Goal: Task Accomplishment & Management: Use online tool/utility

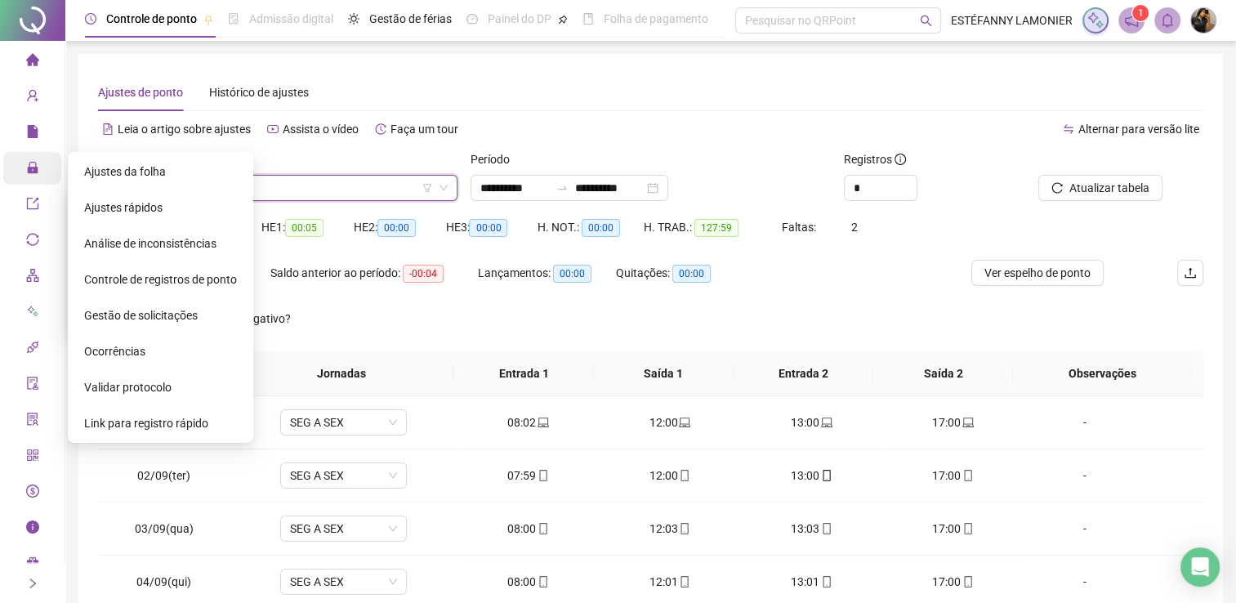
scroll to position [245, 0]
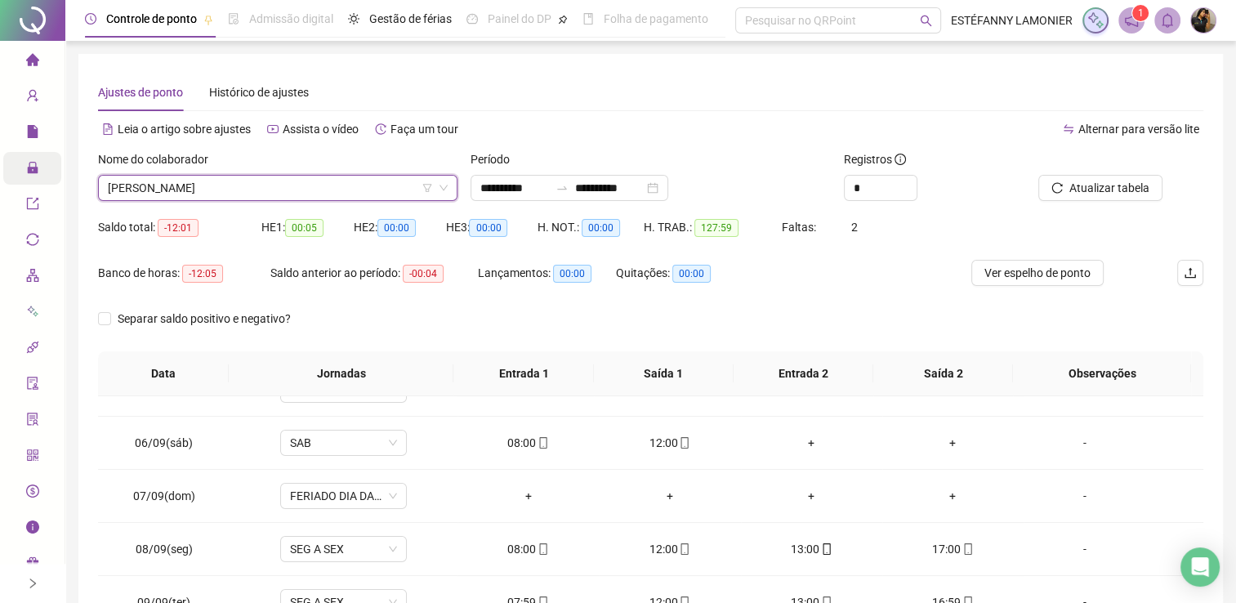
click at [30, 587] on icon "right" at bounding box center [32, 582] width 11 height 11
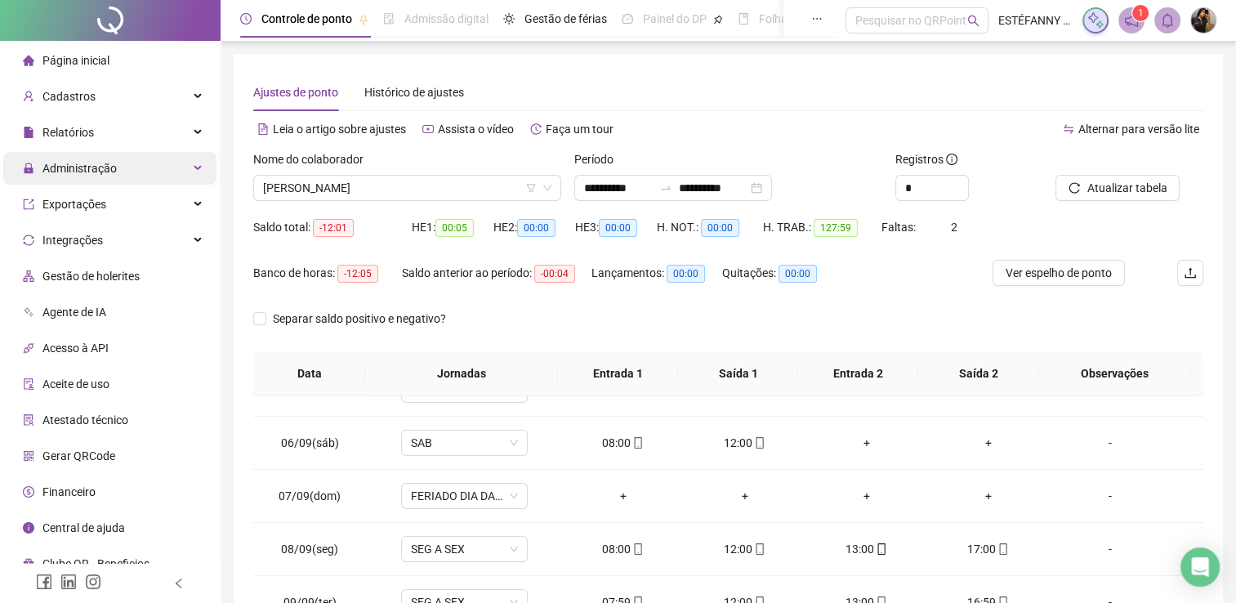
click at [85, 279] on span "Gestão de holerites" at bounding box center [90, 276] width 97 height 13
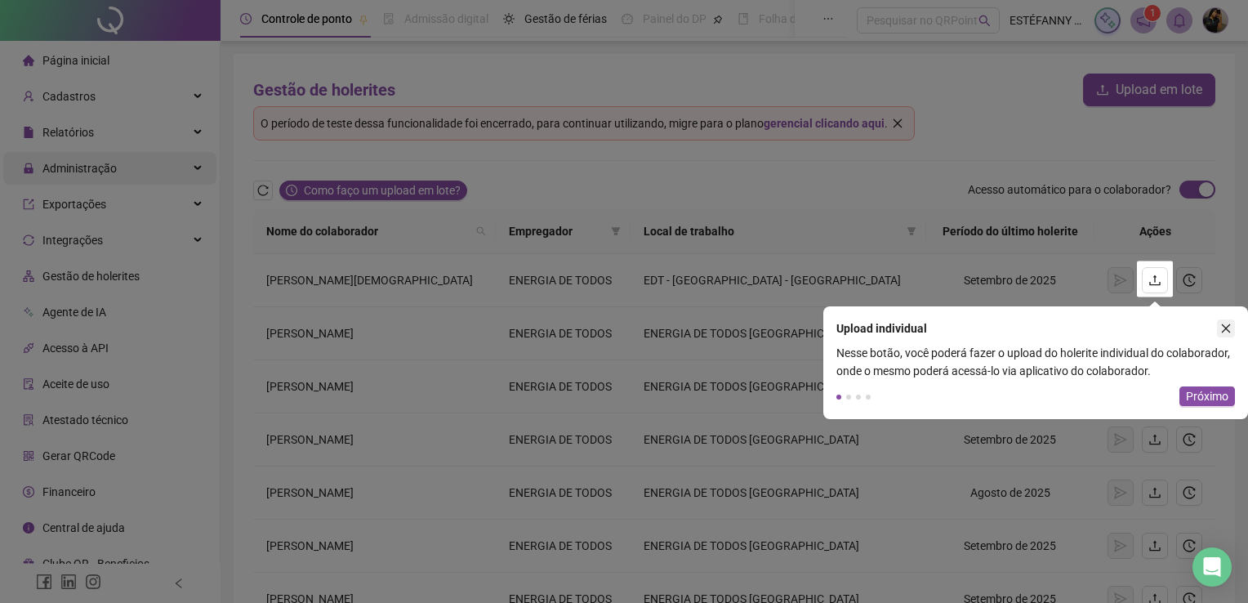
click at [1230, 326] on icon "close" at bounding box center [1225, 328] width 11 height 11
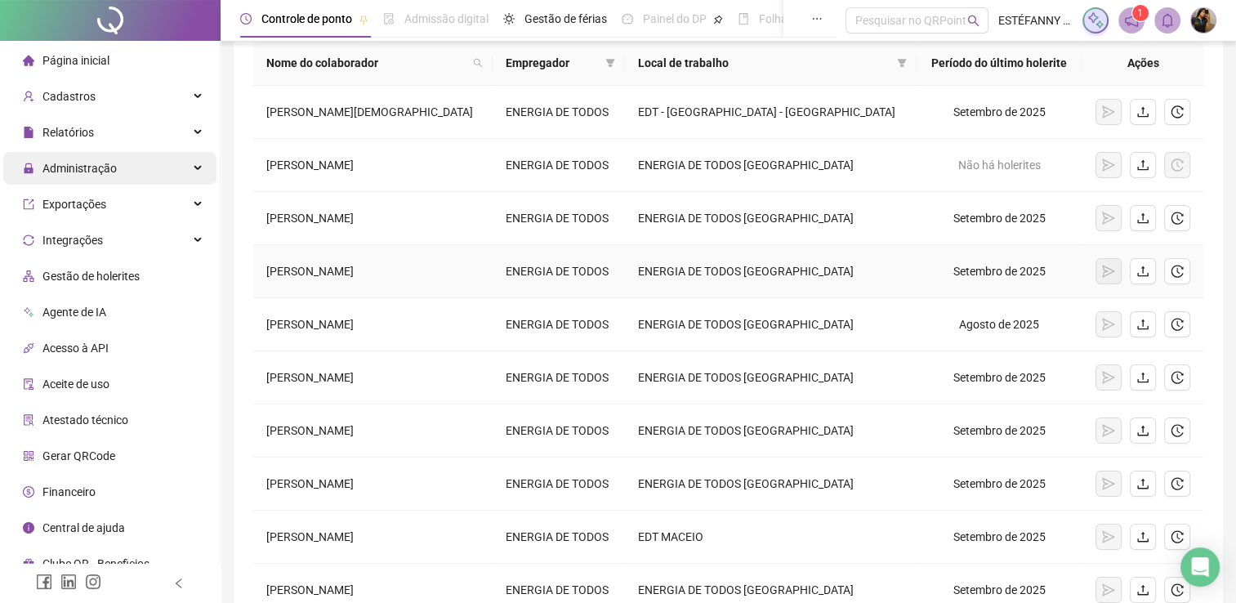
scroll to position [314, 0]
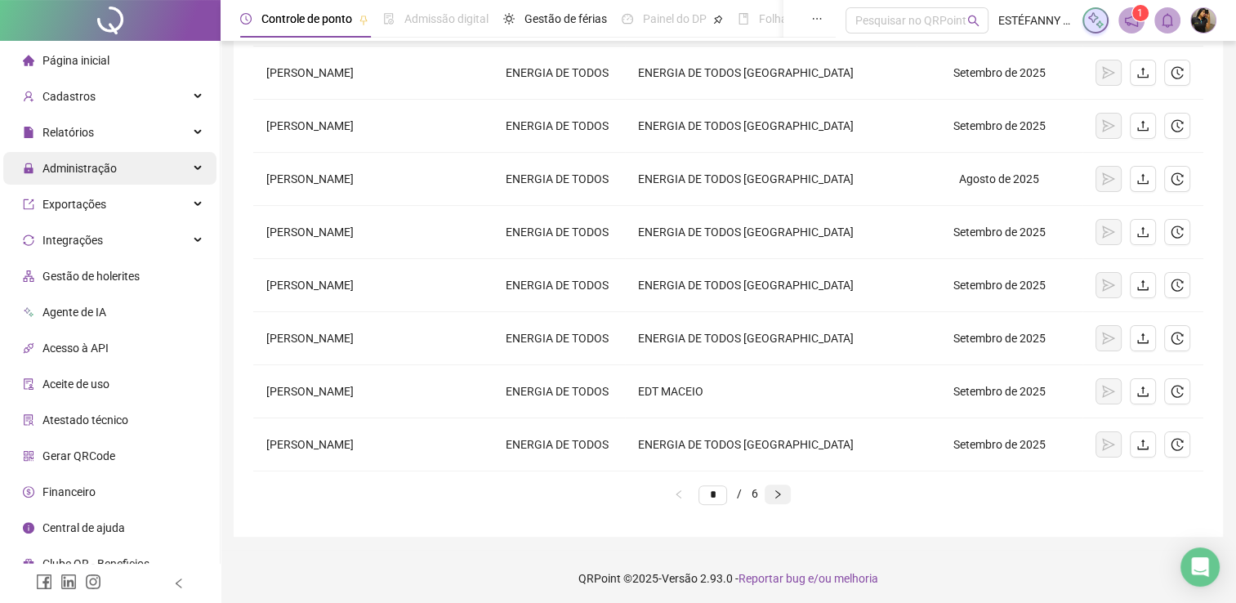
click at [782, 494] on icon "right" at bounding box center [778, 494] width 10 height 10
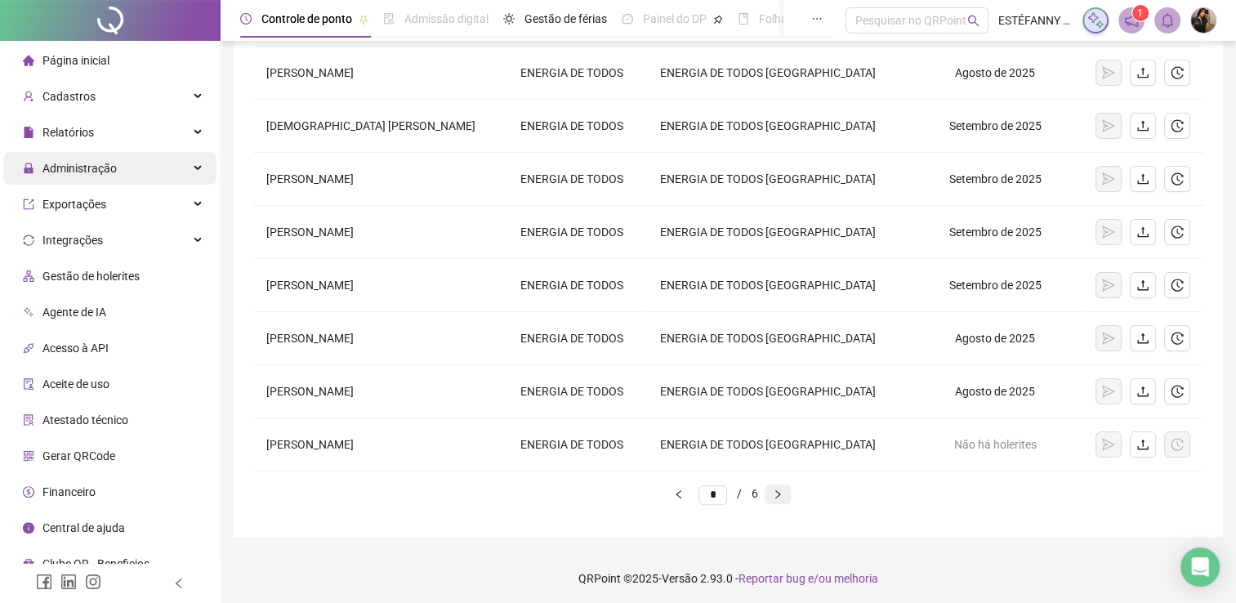
click at [782, 495] on icon "right" at bounding box center [778, 494] width 10 height 10
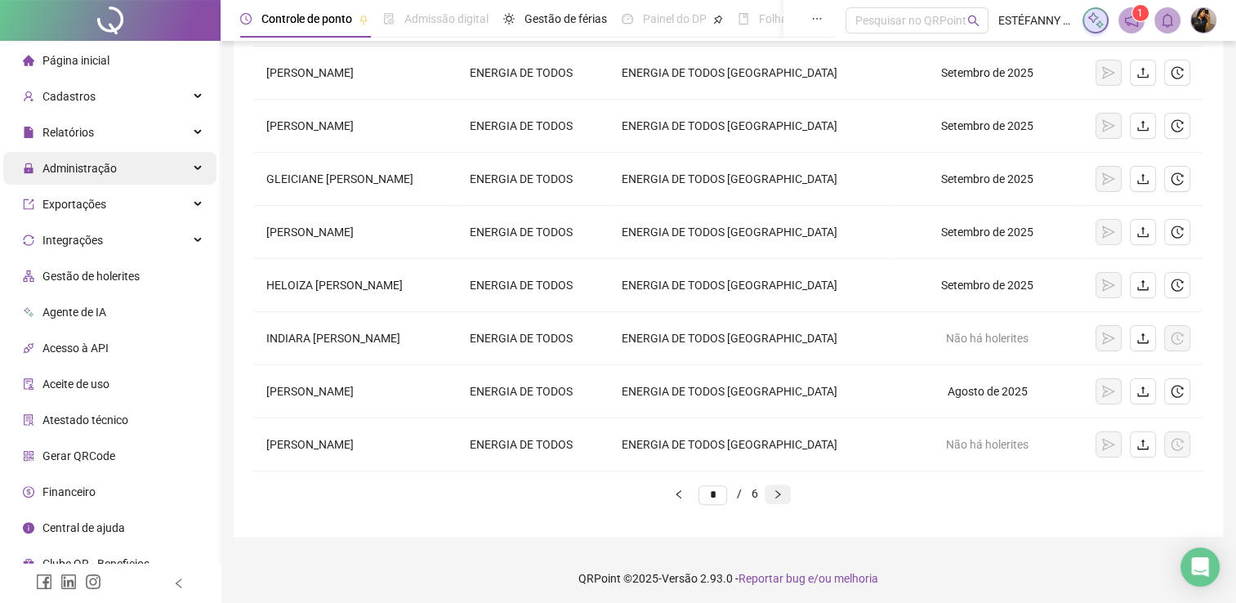
click at [782, 493] on icon "right" at bounding box center [778, 494] width 10 height 10
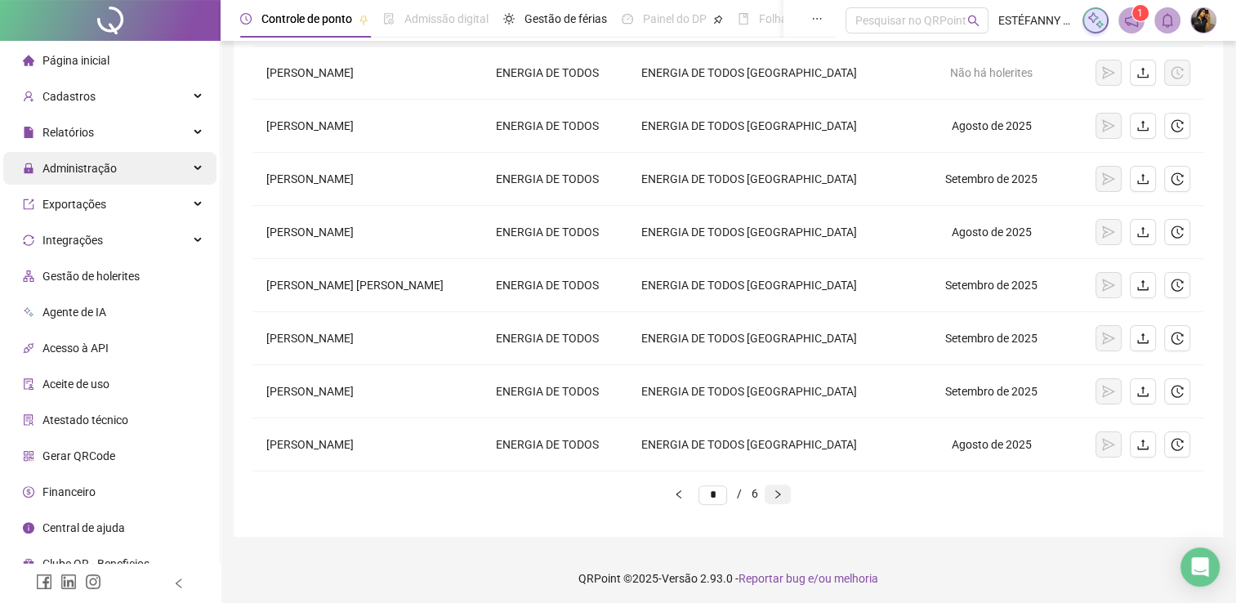
click at [782, 493] on icon "right" at bounding box center [778, 494] width 10 height 10
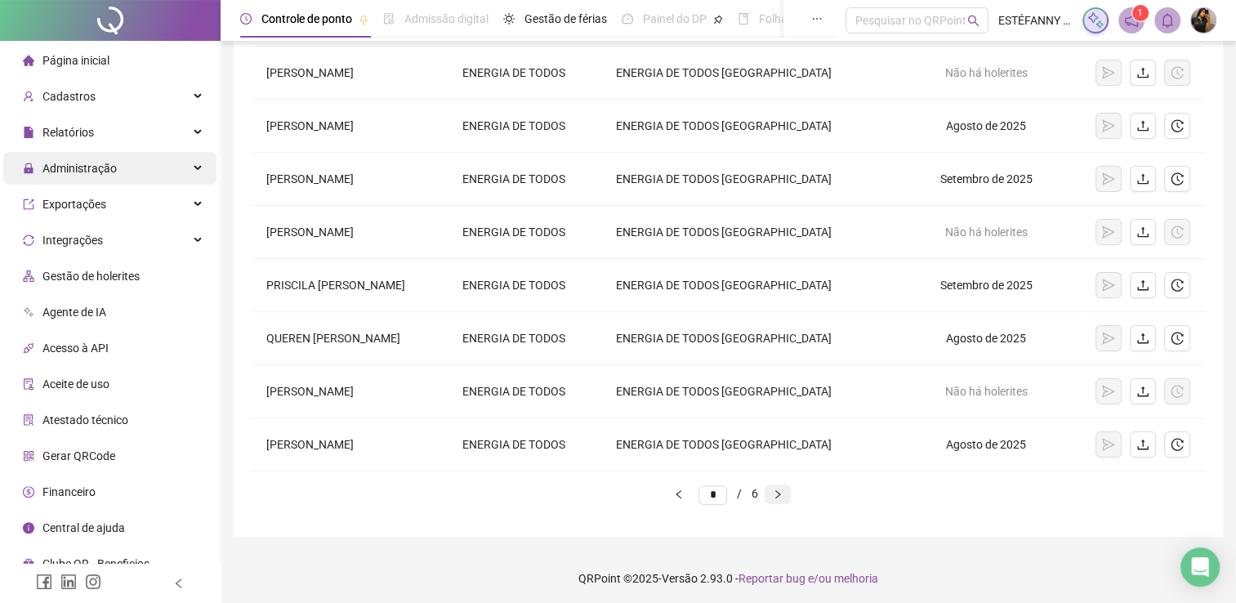
click at [782, 493] on icon "right" at bounding box center [778, 494] width 10 height 10
type input "*"
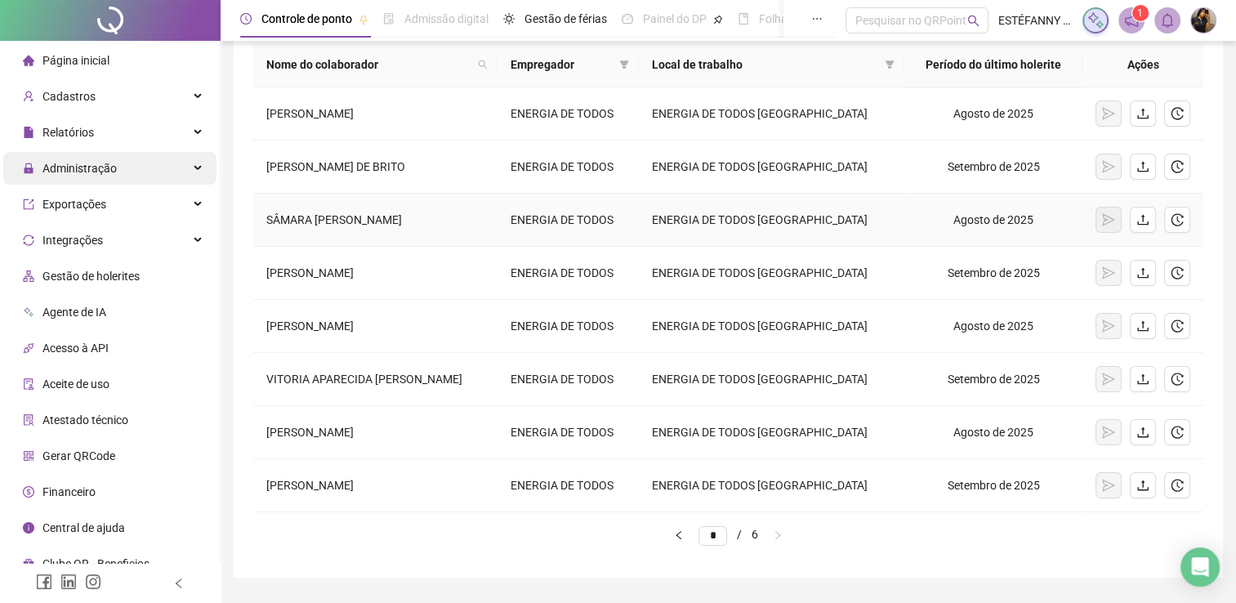
scroll to position [127, 0]
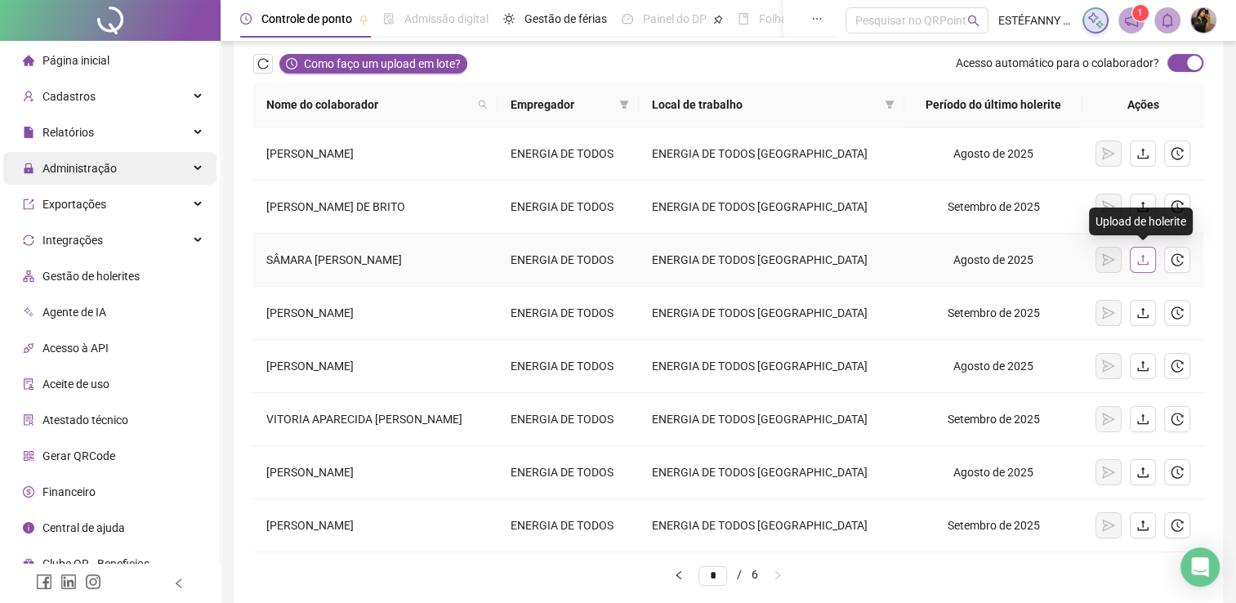
click at [1138, 256] on icon "upload" at bounding box center [1142, 259] width 13 height 13
click at [1141, 262] on icon "upload" at bounding box center [1142, 260] width 11 height 11
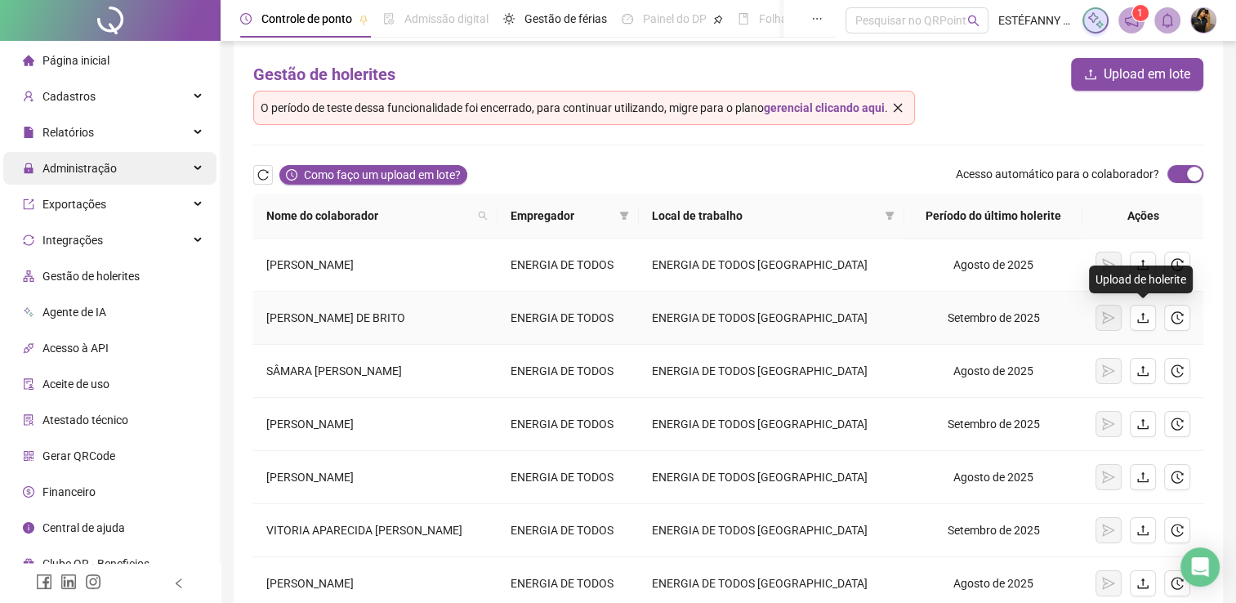
scroll to position [0, 0]
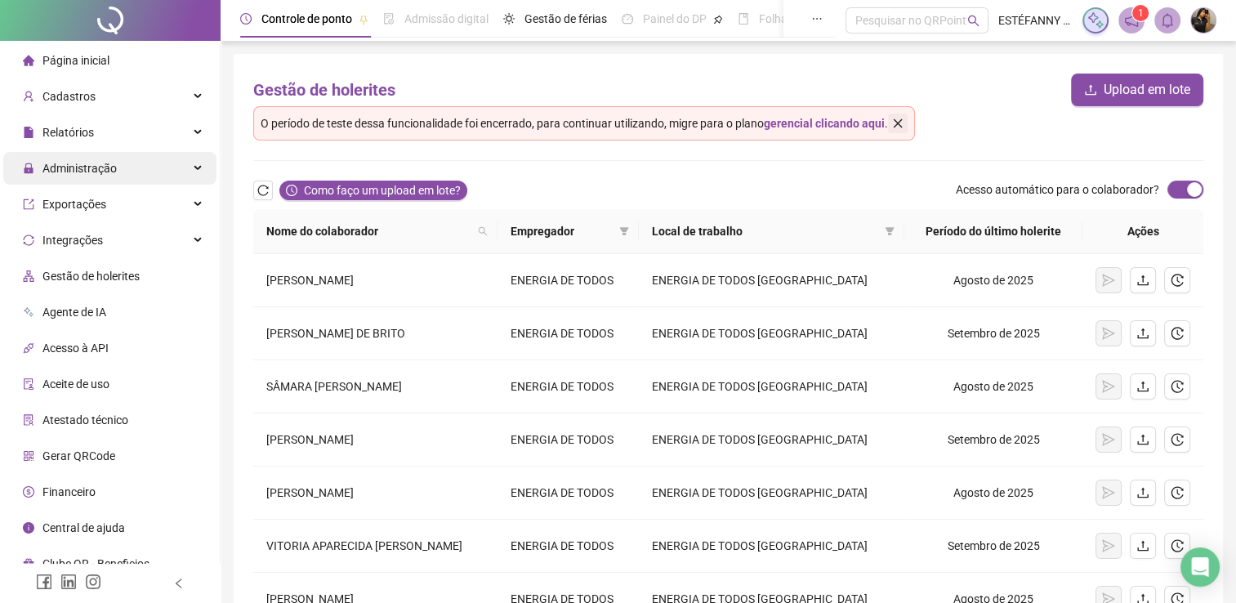
click at [903, 121] on icon "close" at bounding box center [897, 123] width 11 height 11
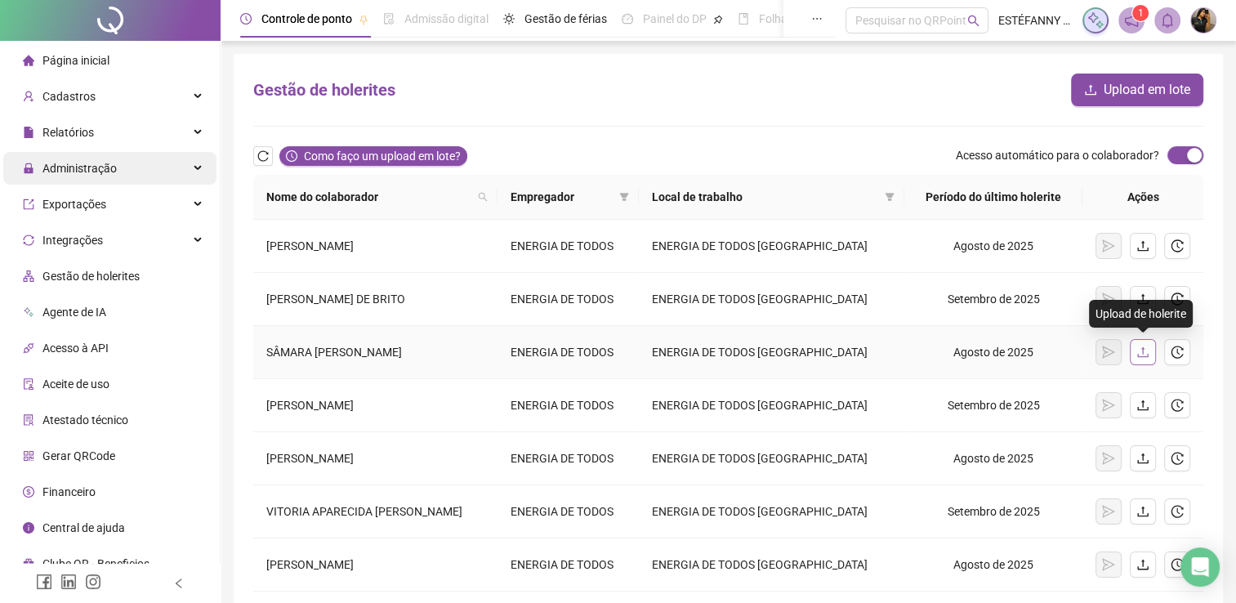
click at [1143, 348] on icon "upload" at bounding box center [1142, 351] width 13 height 13
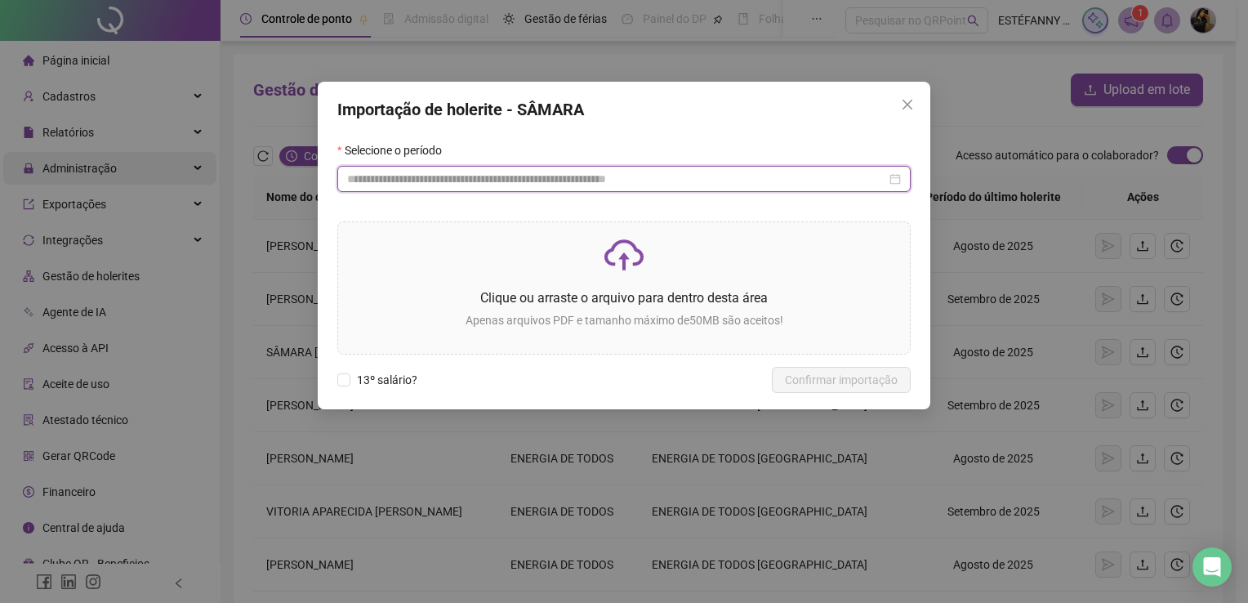
click at [480, 180] on input at bounding box center [616, 179] width 539 height 18
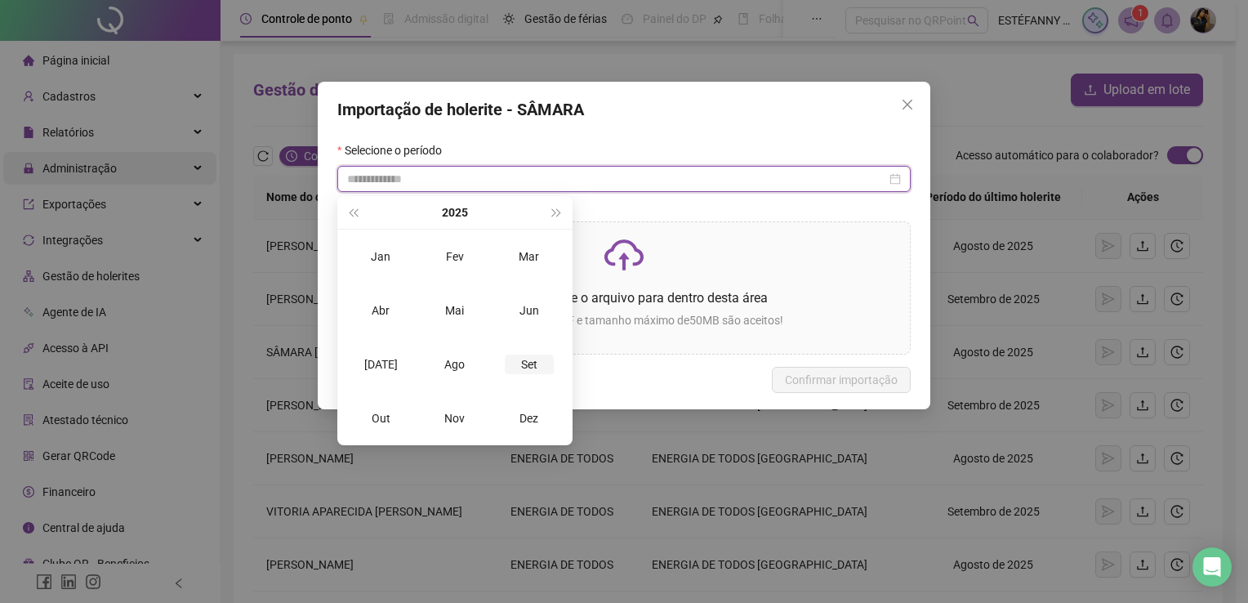
type input "**********"
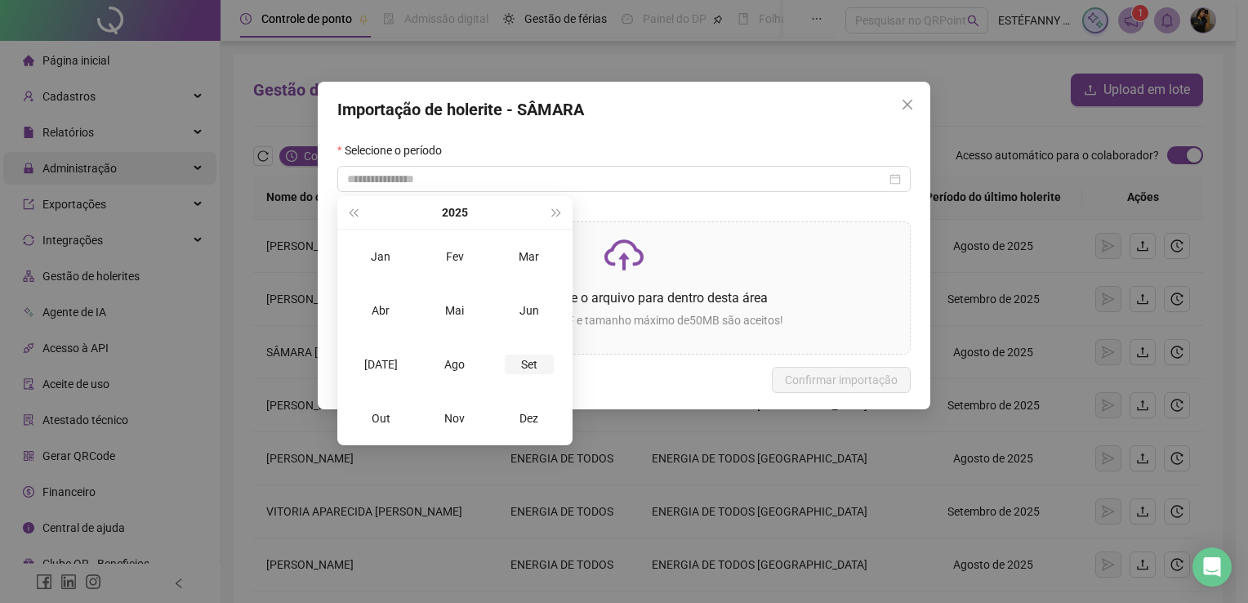
click at [532, 370] on div "Set" at bounding box center [529, 364] width 49 height 20
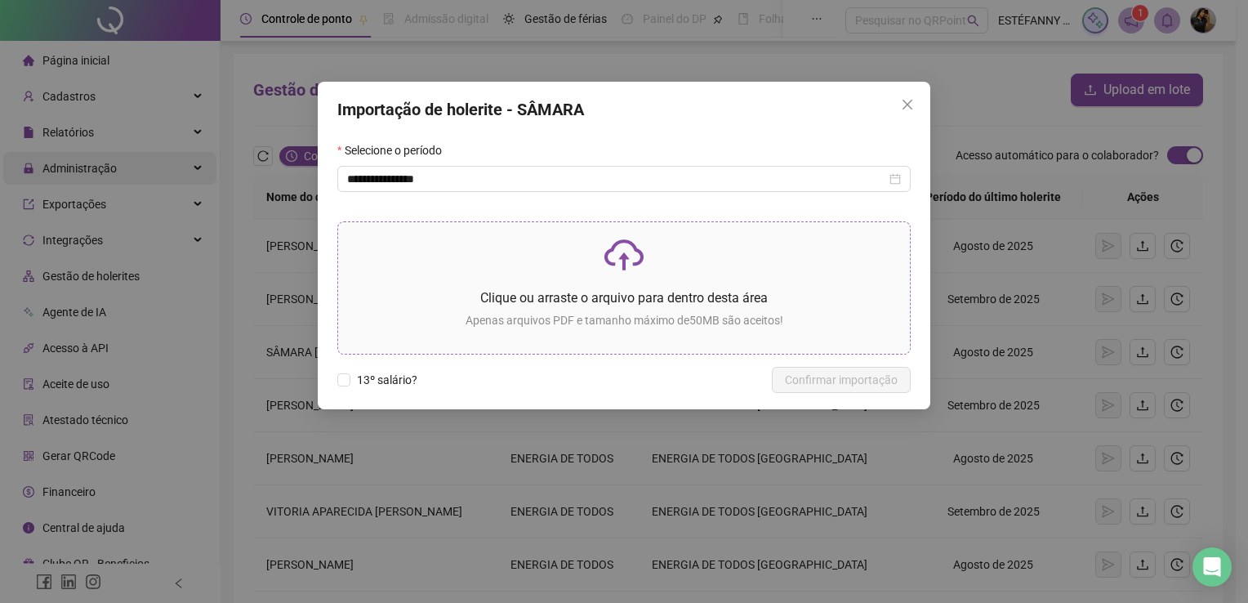
click at [487, 296] on p "Clique ou arraste o arquivo para dentro desta área" at bounding box center [624, 298] width 546 height 20
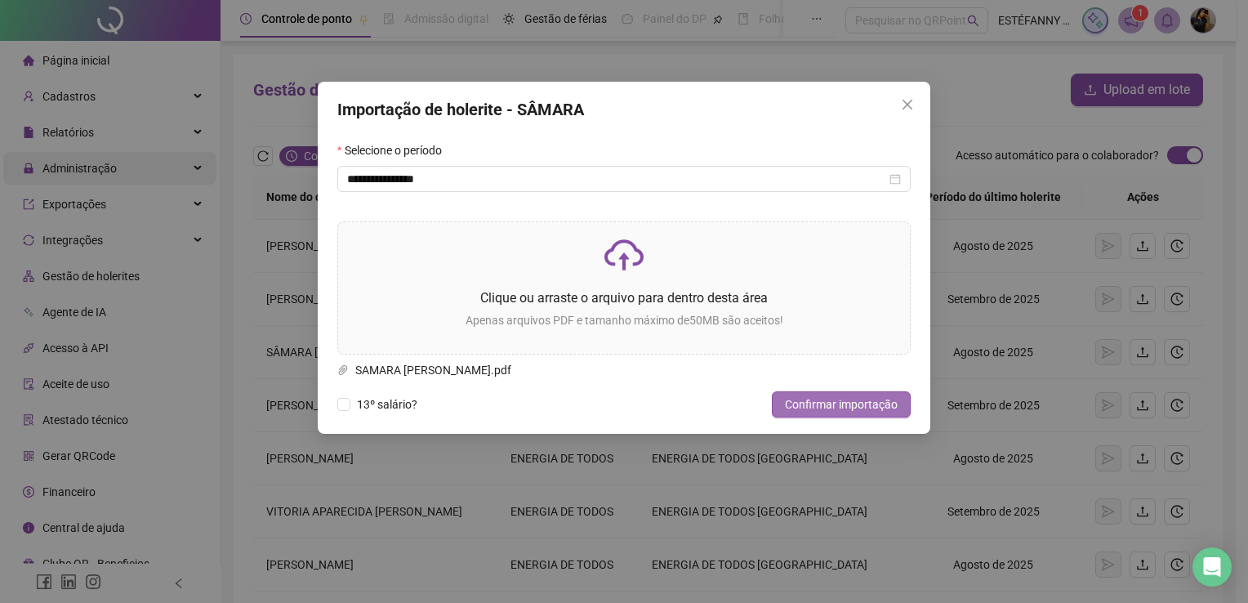
click at [814, 412] on span "Confirmar importação" at bounding box center [841, 404] width 113 height 18
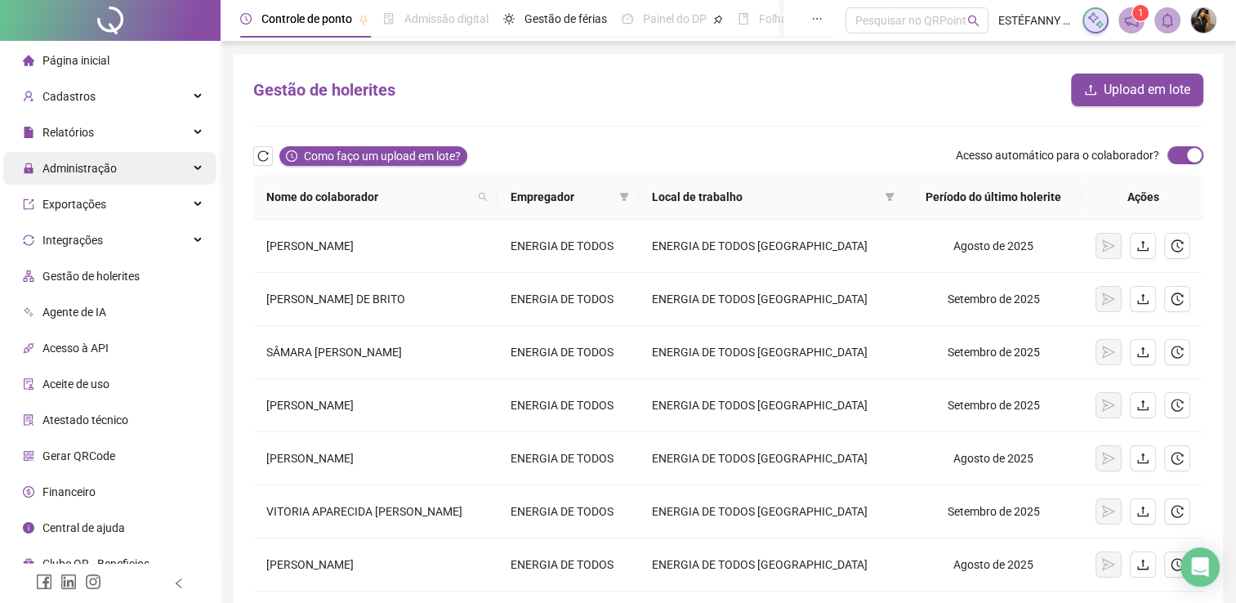
click at [98, 179] on span "Administração" at bounding box center [70, 168] width 94 height 33
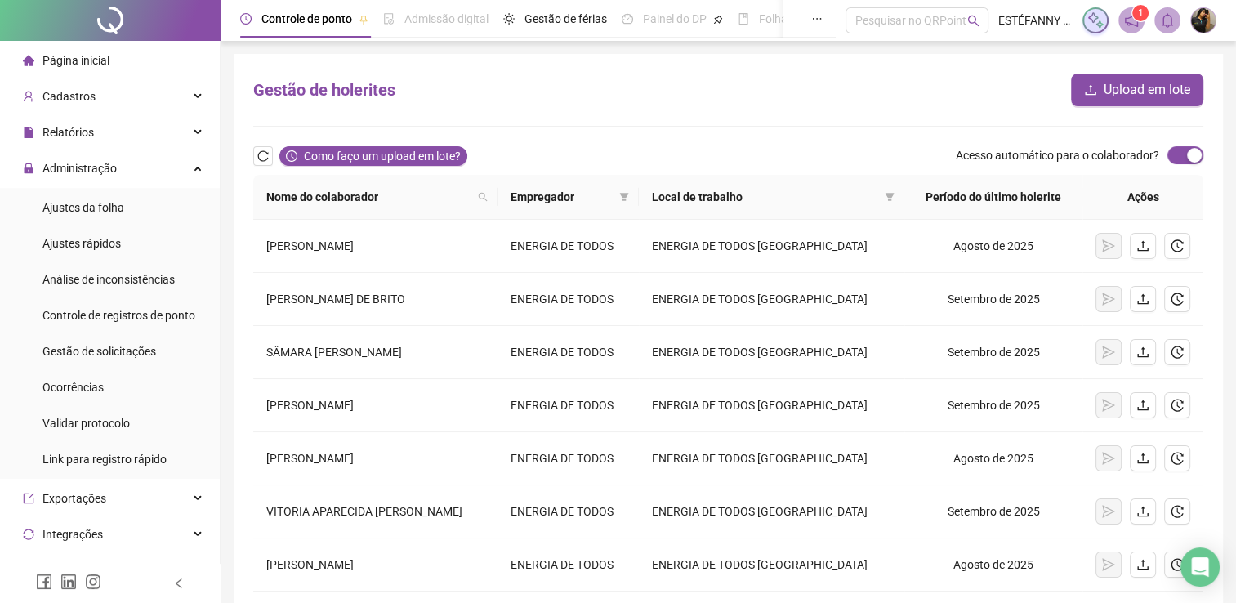
click at [305, 103] on div "Gestão de holerites Upload em lote" at bounding box center [728, 90] width 950 height 33
click at [1128, 28] on span at bounding box center [1131, 20] width 26 height 26
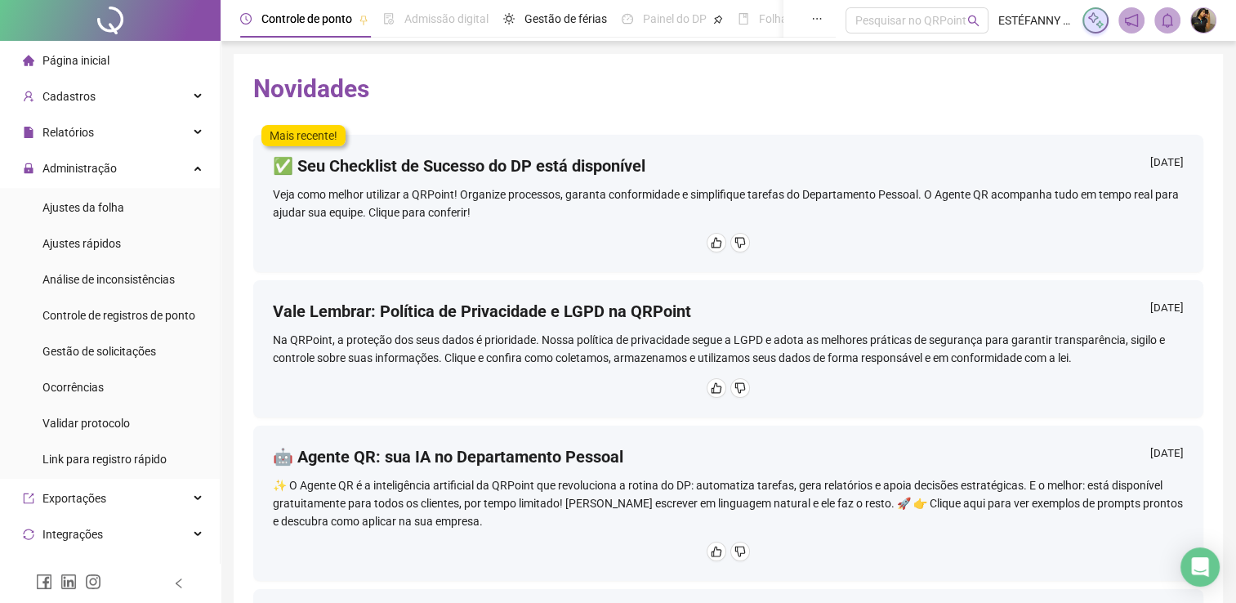
click at [530, 223] on div "✅ Seu Checklist de Sucesso do DP está disponível [DATE] Veja como melhor utiliz…" at bounding box center [728, 203] width 950 height 137
click at [196, 587] on div at bounding box center [110, 583] width 221 height 39
